Goal: Task Accomplishment & Management: Complete application form

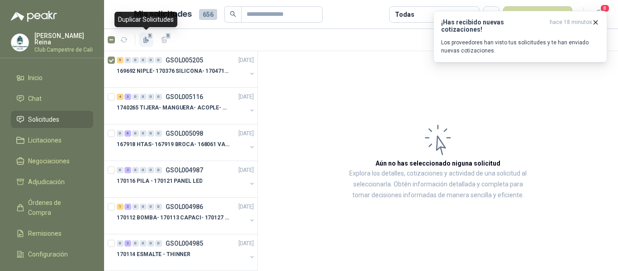
click at [144, 39] on icon "button" at bounding box center [145, 40] width 4 height 5
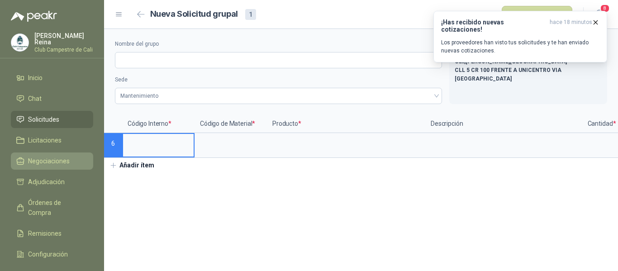
type input "**********"
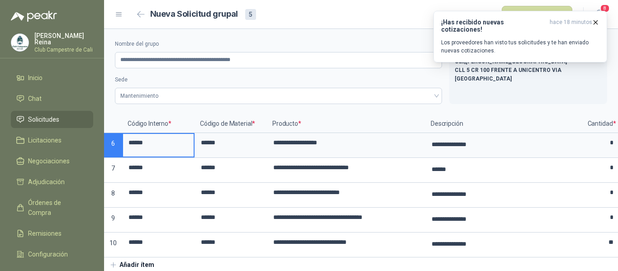
click at [63, 116] on li "Solicitudes" at bounding box center [52, 120] width 72 height 10
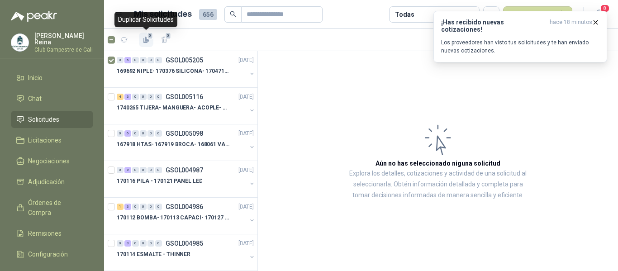
click at [148, 39] on div "5" at bounding box center [147, 40] width 8 height 8
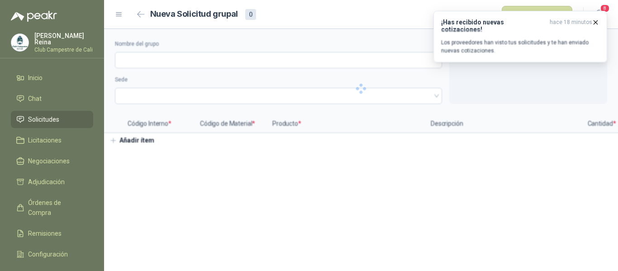
type input "**********"
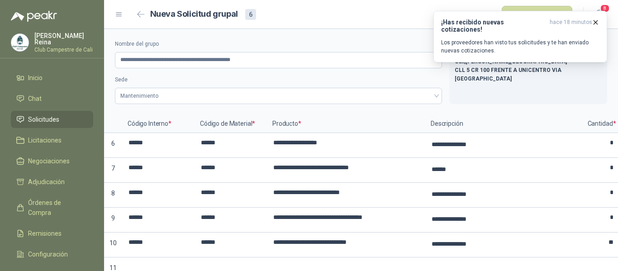
click at [58, 111] on link "Solicitudes" at bounding box center [52, 119] width 82 height 17
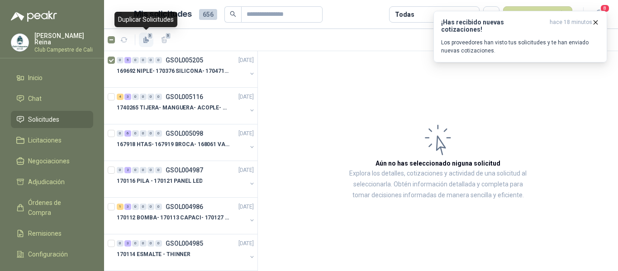
click at [148, 39] on span "5" at bounding box center [150, 35] width 6 height 7
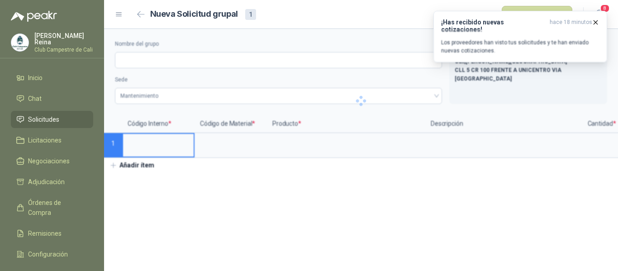
type input "**********"
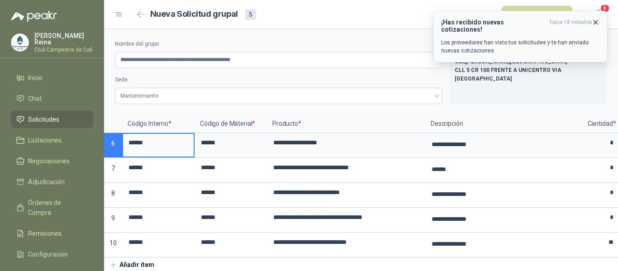
click at [594, 21] on icon "button" at bounding box center [596, 23] width 8 height 8
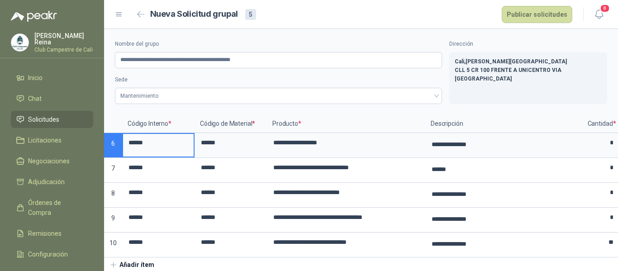
click at [52, 115] on span "Solicitudes" at bounding box center [43, 120] width 31 height 10
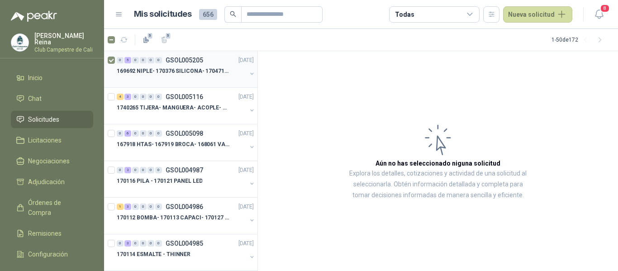
click at [133, 73] on p "169692 NIPLE- 170376 SILICONA- 170471 VALVULA REG" at bounding box center [173, 71] width 113 height 9
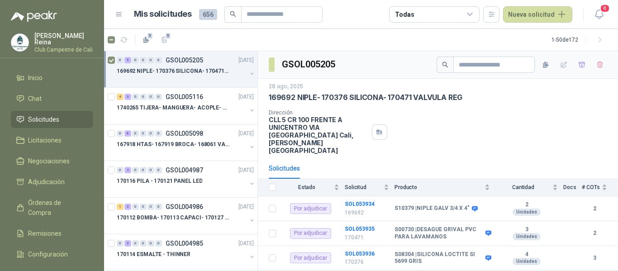
click at [148, 69] on p "169692 NIPLE- 170376 SILICONA- 170471 VALVULA REG" at bounding box center [173, 71] width 113 height 9
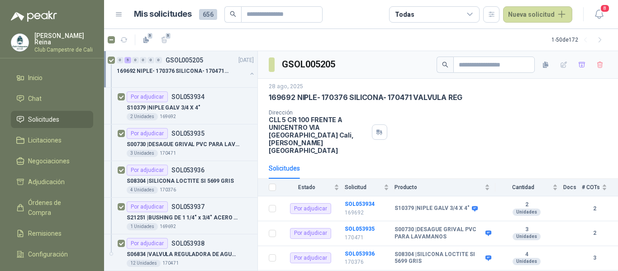
click at [148, 69] on p "169692 NIPLE- 170376 SILICONA- 170471 VALVULA REG" at bounding box center [173, 71] width 113 height 9
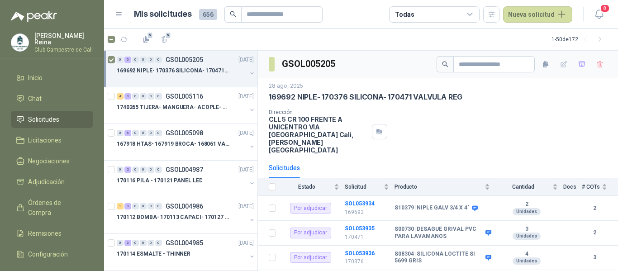
click at [148, 69] on p "169692 NIPLE- 170376 SILICONA- 170471 VALVULA REG" at bounding box center [173, 71] width 113 height 9
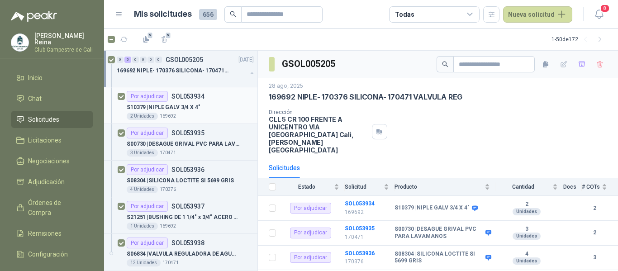
click at [182, 97] on p "SOL053934" at bounding box center [188, 96] width 33 height 6
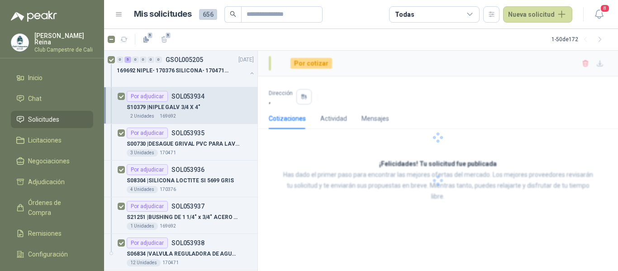
click at [173, 106] on p "S10379 | NIPLE GALV 3/4 X 4"" at bounding box center [164, 107] width 74 height 9
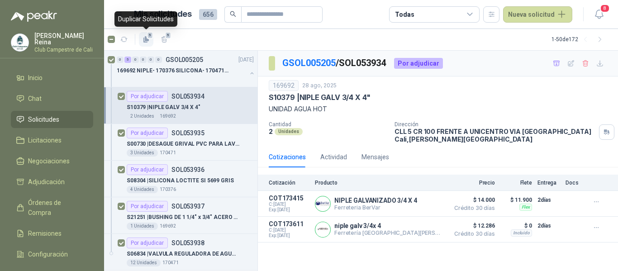
click at [145, 39] on icon "button" at bounding box center [147, 38] width 4 height 5
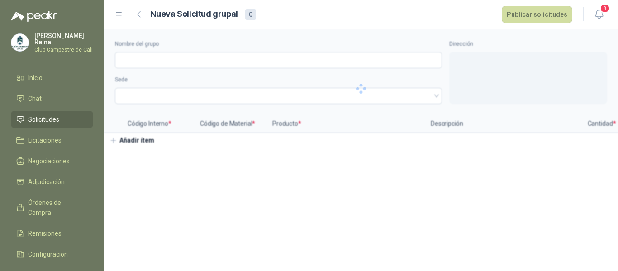
type input "**********"
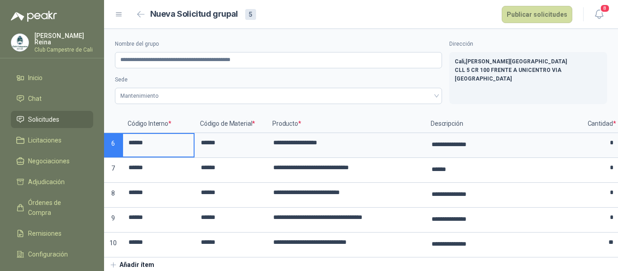
scroll to position [9, 0]
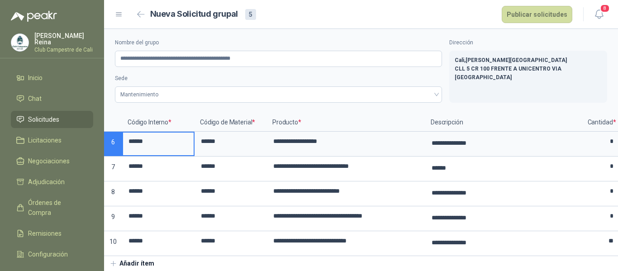
click at [46, 115] on span "Solicitudes" at bounding box center [43, 120] width 31 height 10
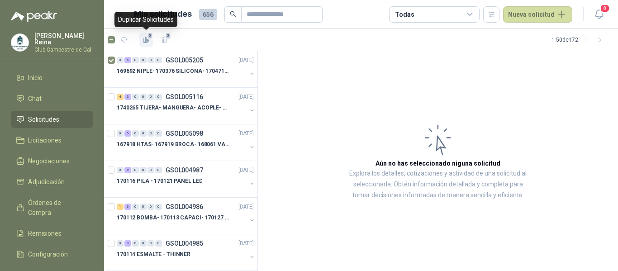
click at [150, 39] on span "5" at bounding box center [150, 35] width 6 height 7
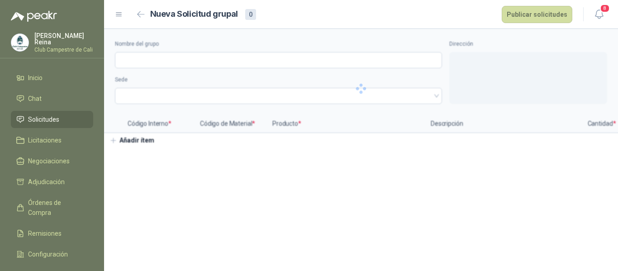
type input "**********"
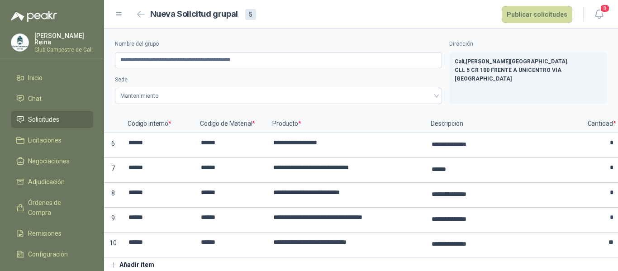
scroll to position [6, 0]
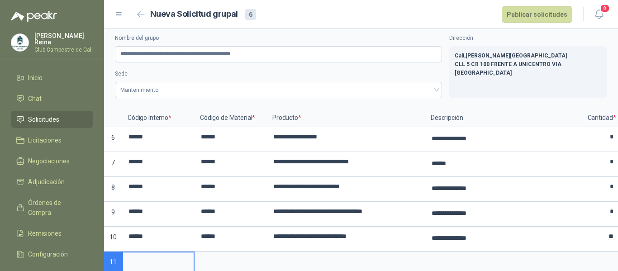
click at [61, 117] on li "Solicitudes" at bounding box center [52, 120] width 72 height 10
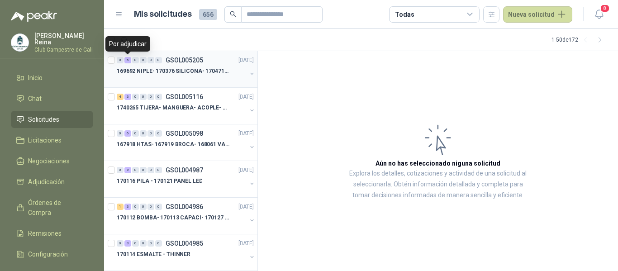
click at [127, 58] on div "5" at bounding box center [127, 60] width 7 height 6
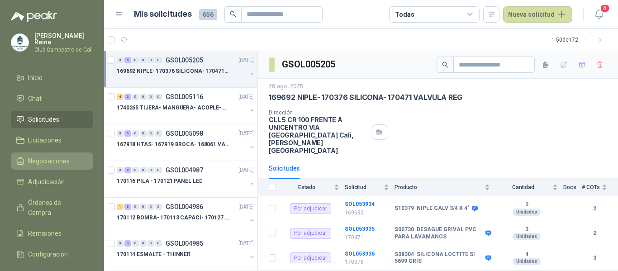
click at [49, 158] on span "Negociaciones" at bounding box center [49, 161] width 42 height 10
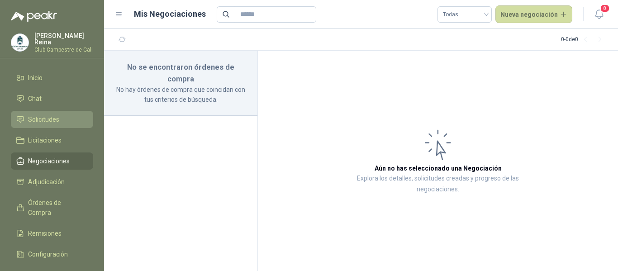
click at [41, 116] on span "Solicitudes" at bounding box center [43, 120] width 31 height 10
